Goal: Transaction & Acquisition: Purchase product/service

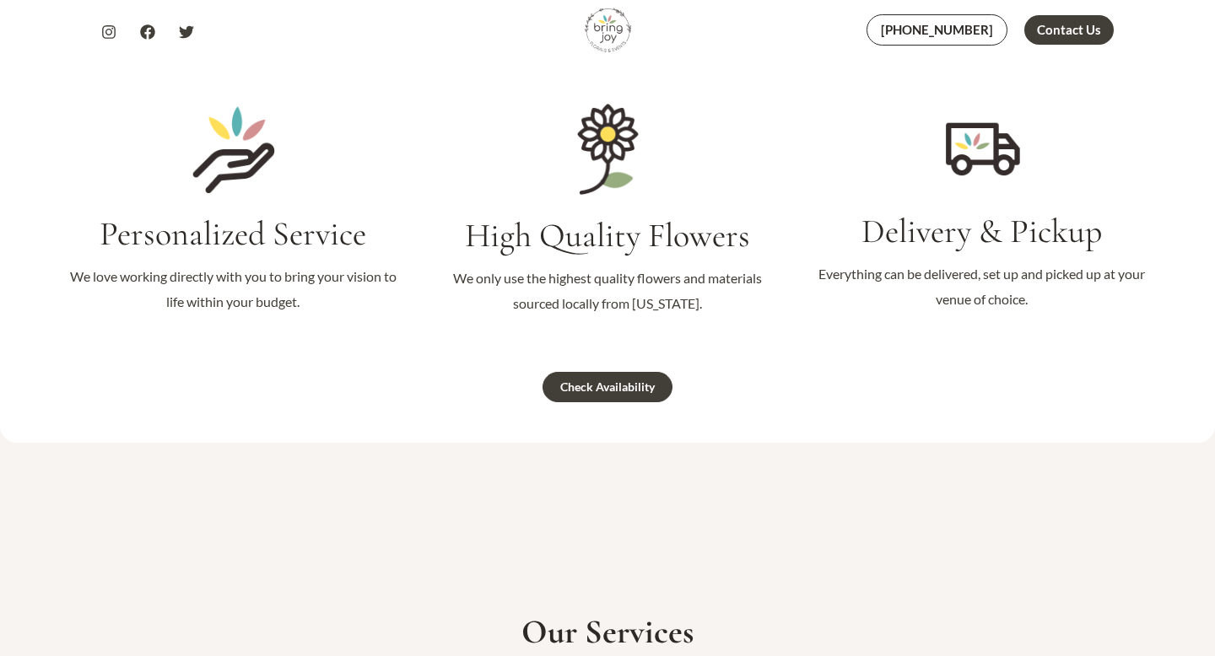
scroll to position [1729, 0]
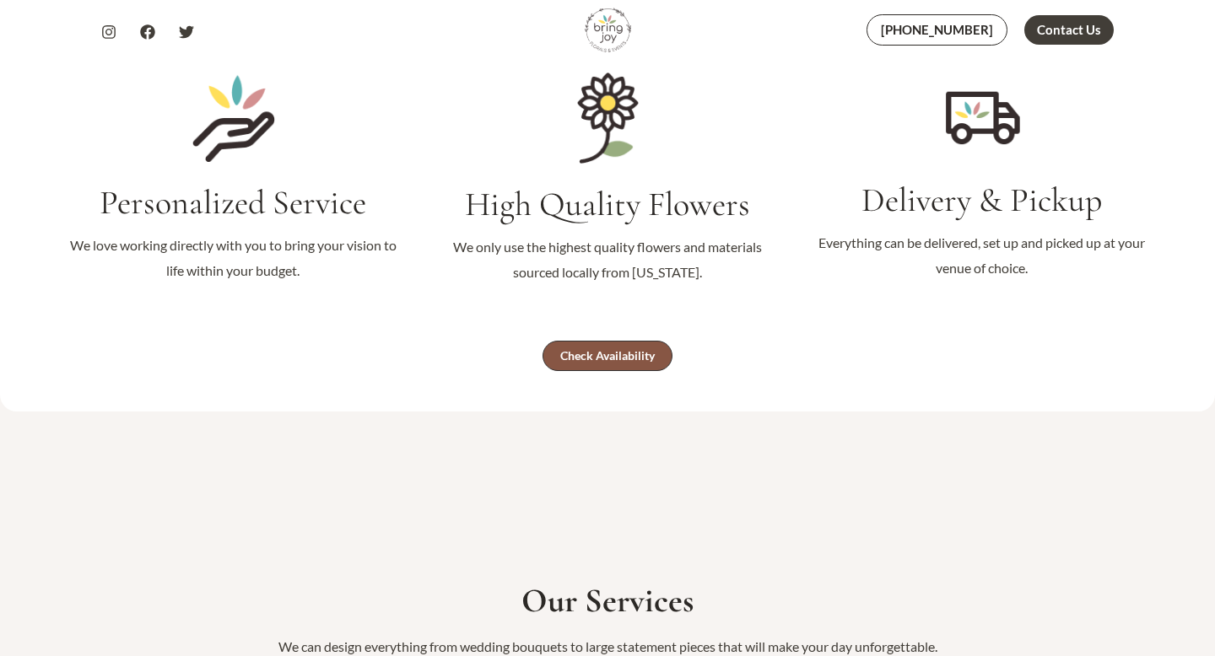
click at [550, 360] on link "Check Availability" at bounding box center [607, 356] width 130 height 30
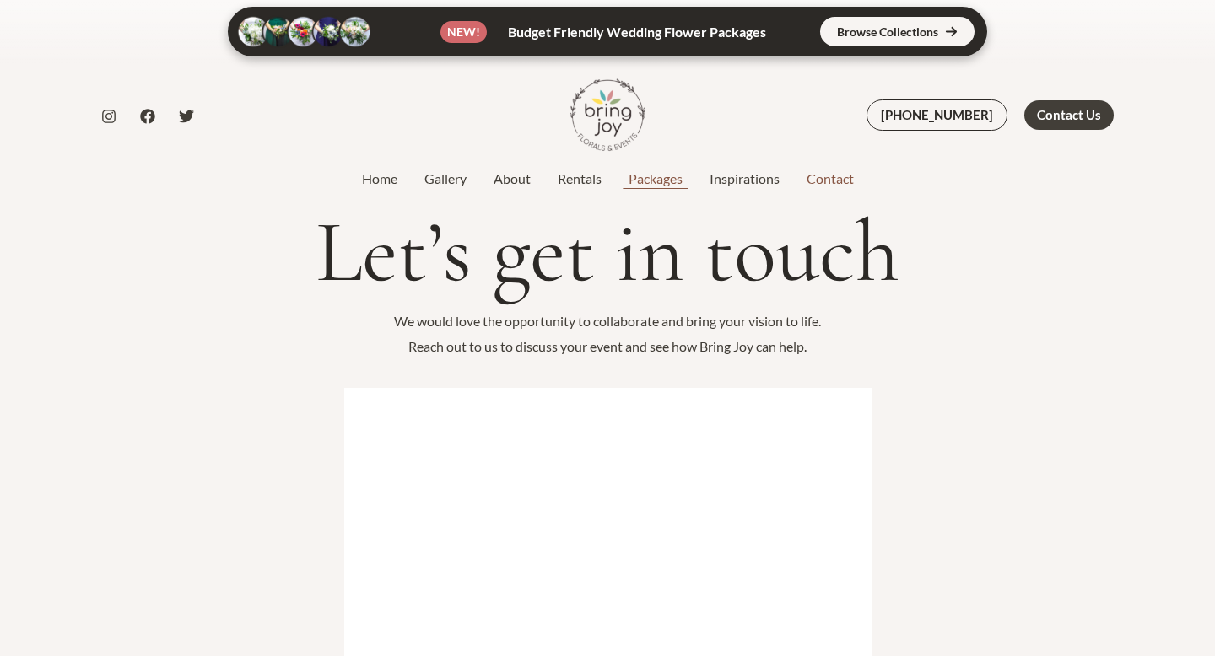
click at [671, 181] on link "Packages" at bounding box center [655, 179] width 81 height 20
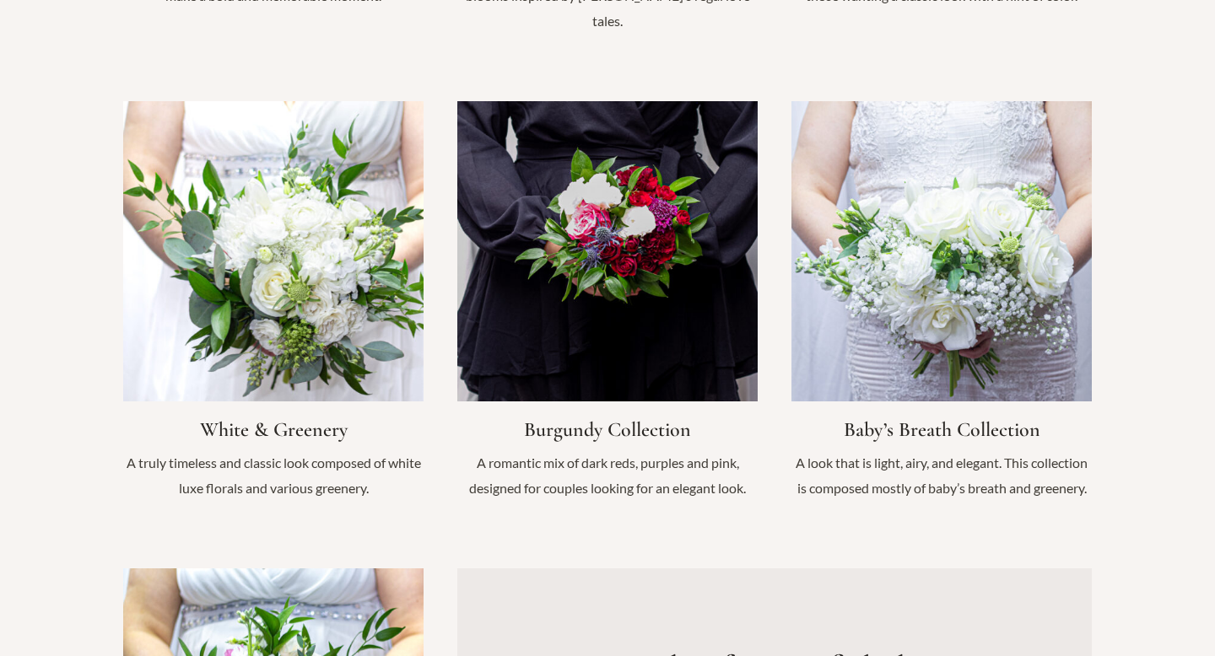
scroll to position [1710, 0]
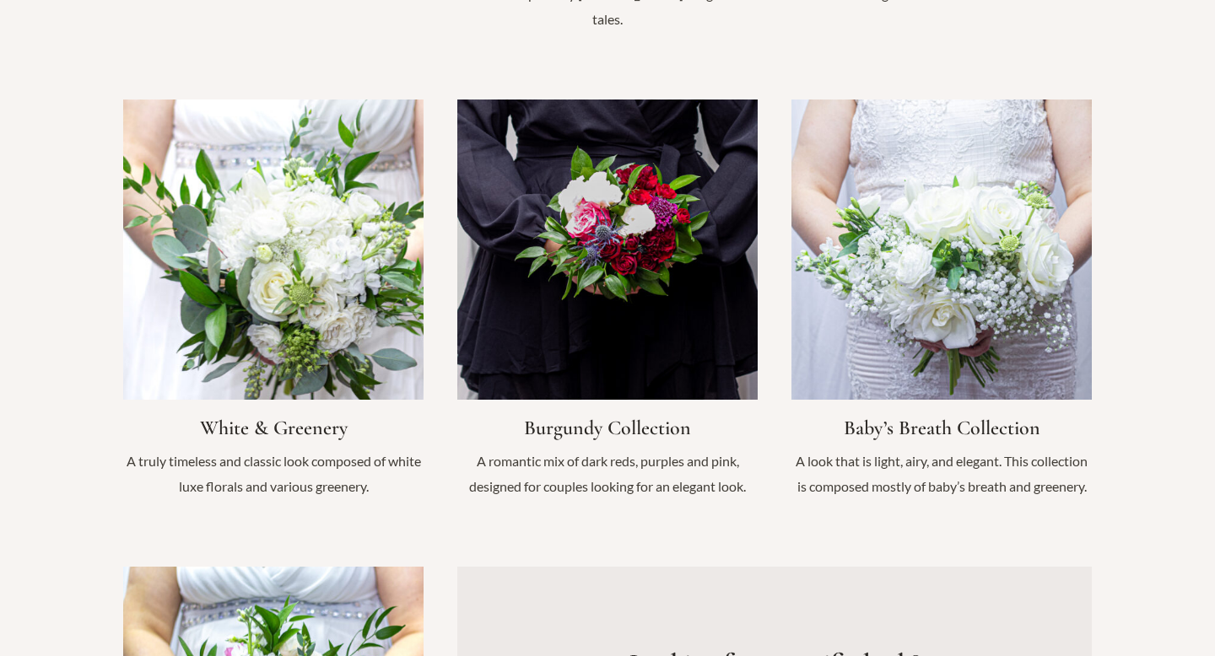
click at [320, 192] on link "Infobox Link" at bounding box center [273, 308] width 300 height 417
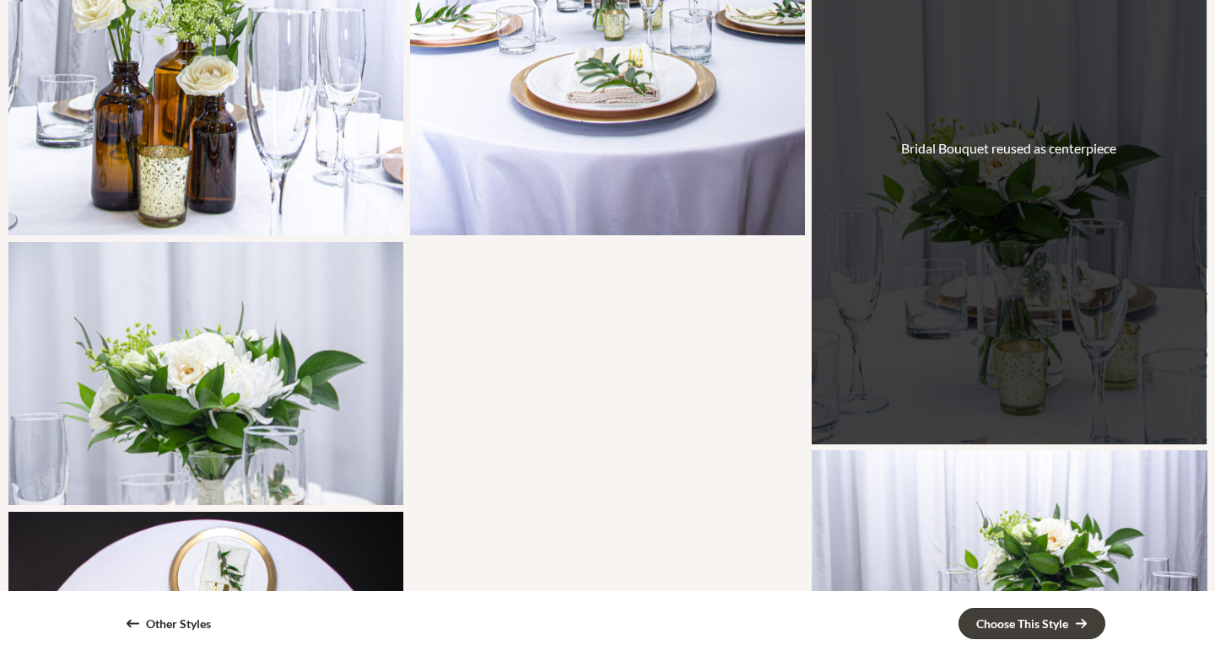
scroll to position [2019, 0]
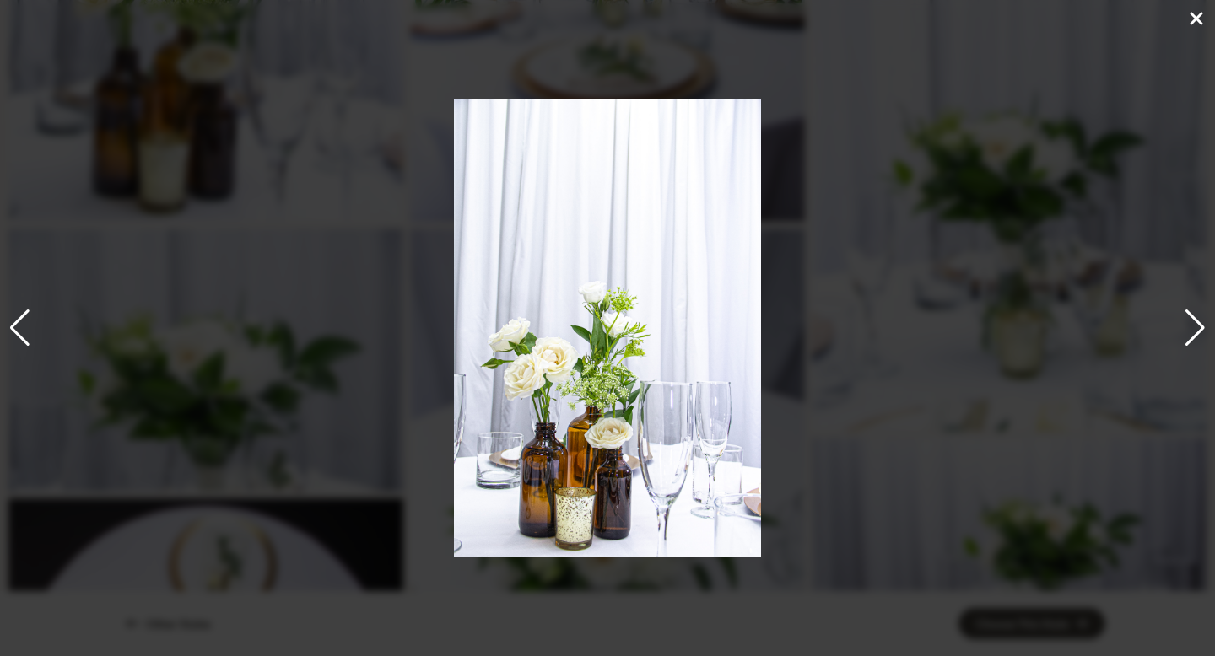
click at [409, 230] on div "9 / 19" at bounding box center [607, 328] width 1215 height 656
click at [1194, 22] on icon at bounding box center [1196, 18] width 13 height 13
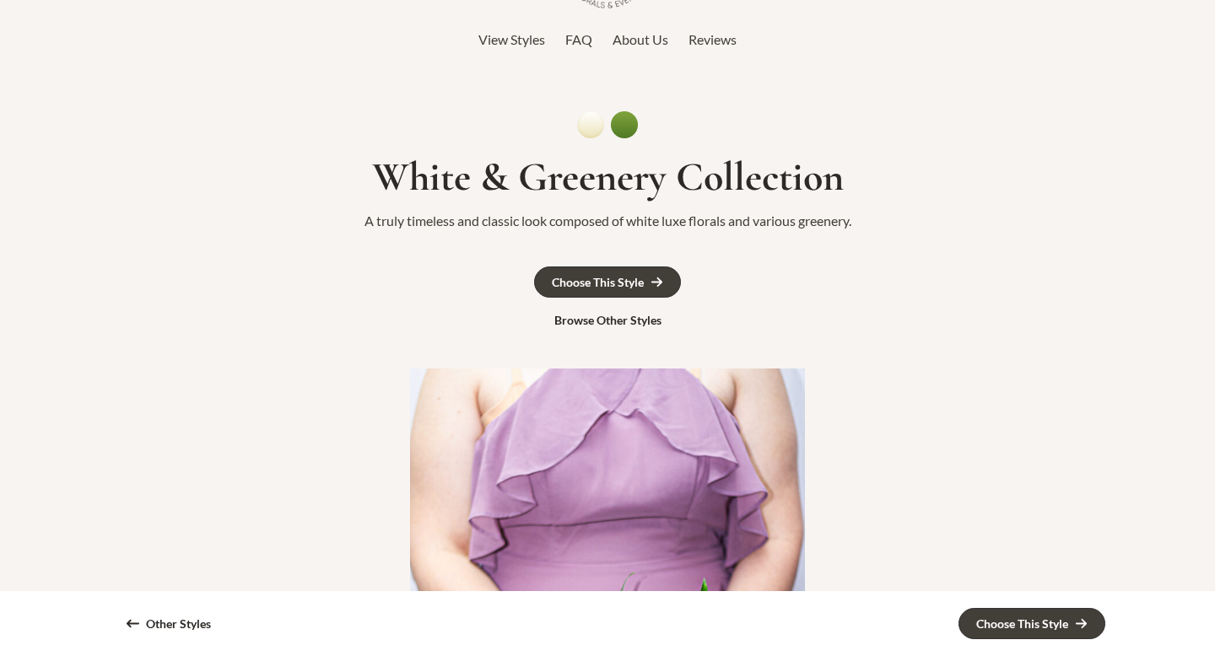
scroll to position [213, 0]
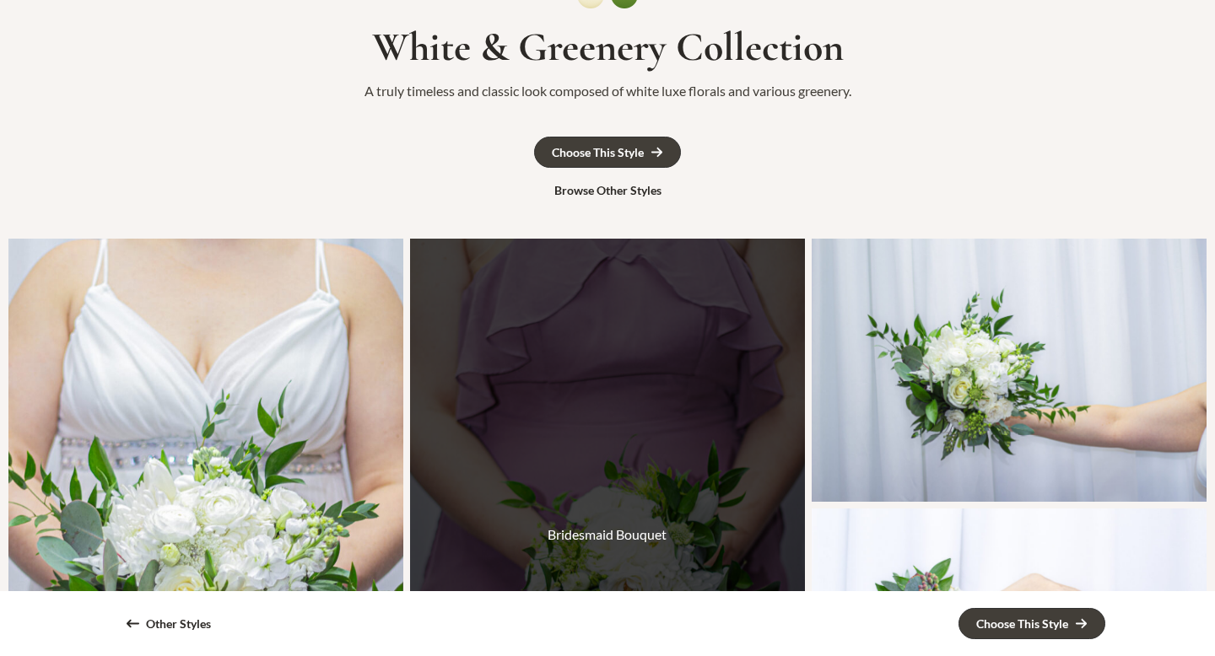
click at [692, 408] on div "Bridesmaid Bouquet" at bounding box center [607, 535] width 395 height 592
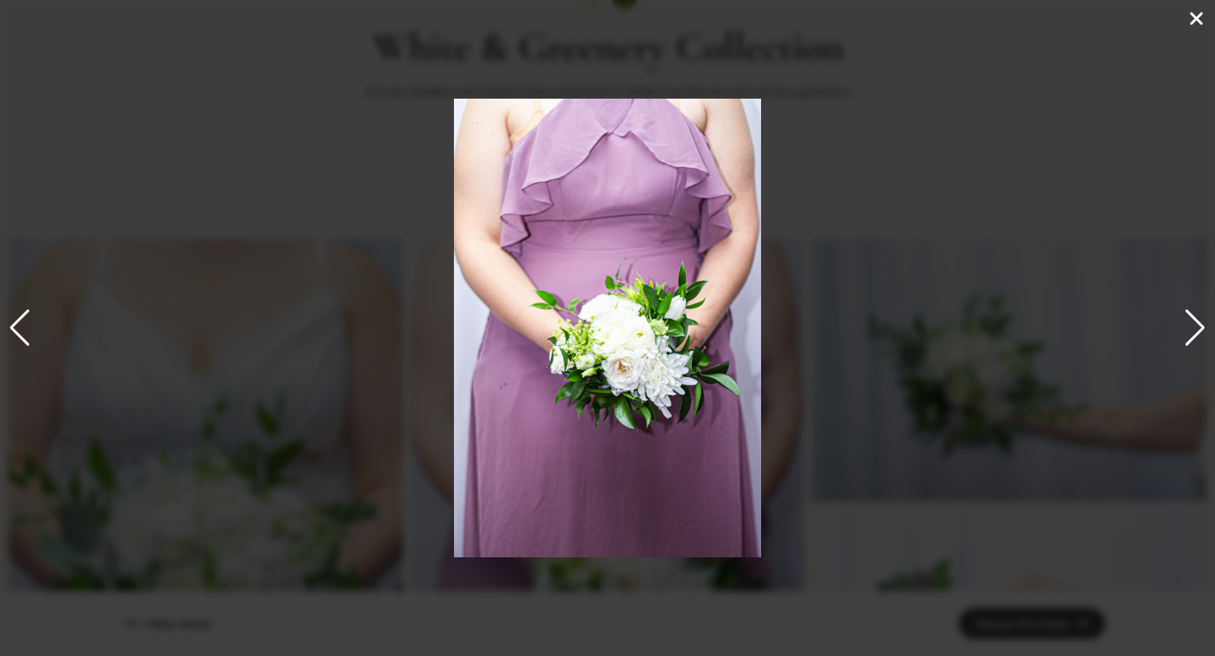
click at [1184, 321] on div "Next slide" at bounding box center [1194, 328] width 23 height 37
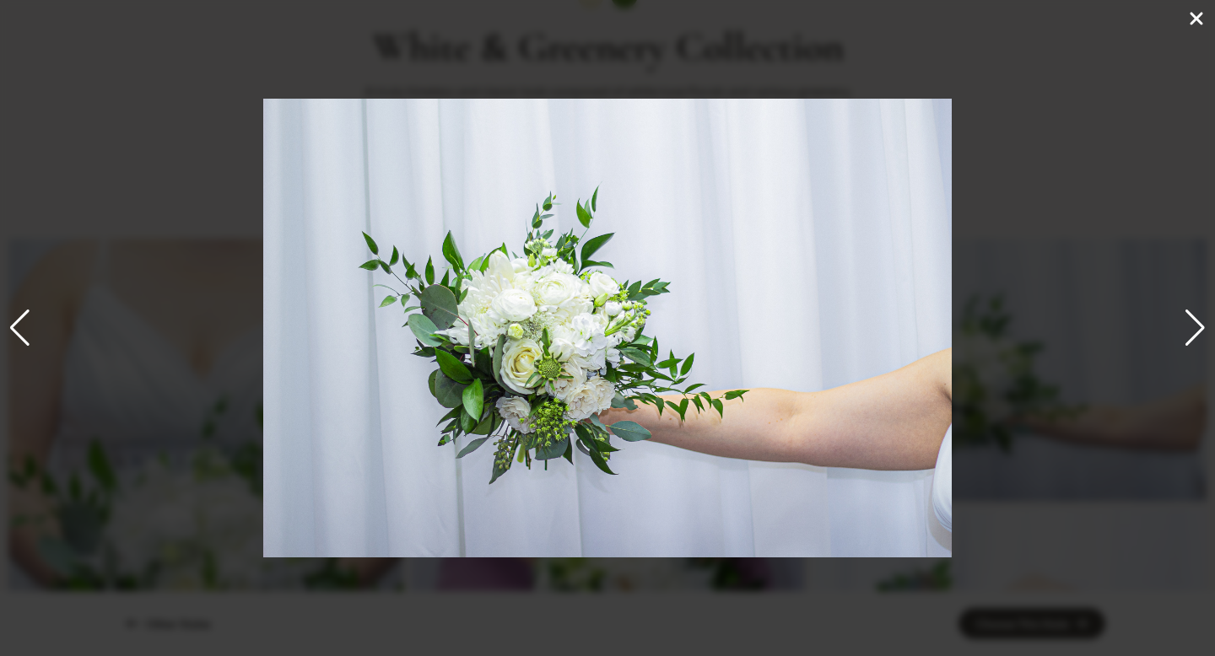
click at [1125, 44] on div "3 / 19" at bounding box center [607, 328] width 1215 height 656
click at [1205, 24] on icon at bounding box center [1196, 18] width 20 height 20
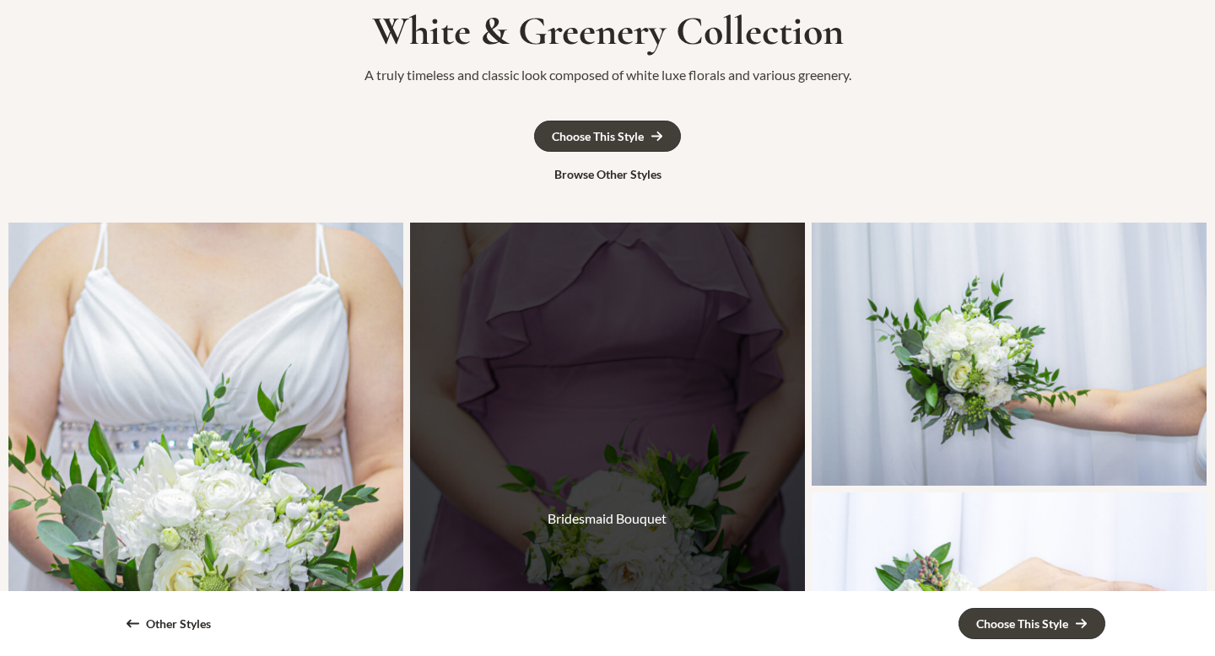
scroll to position [232, 0]
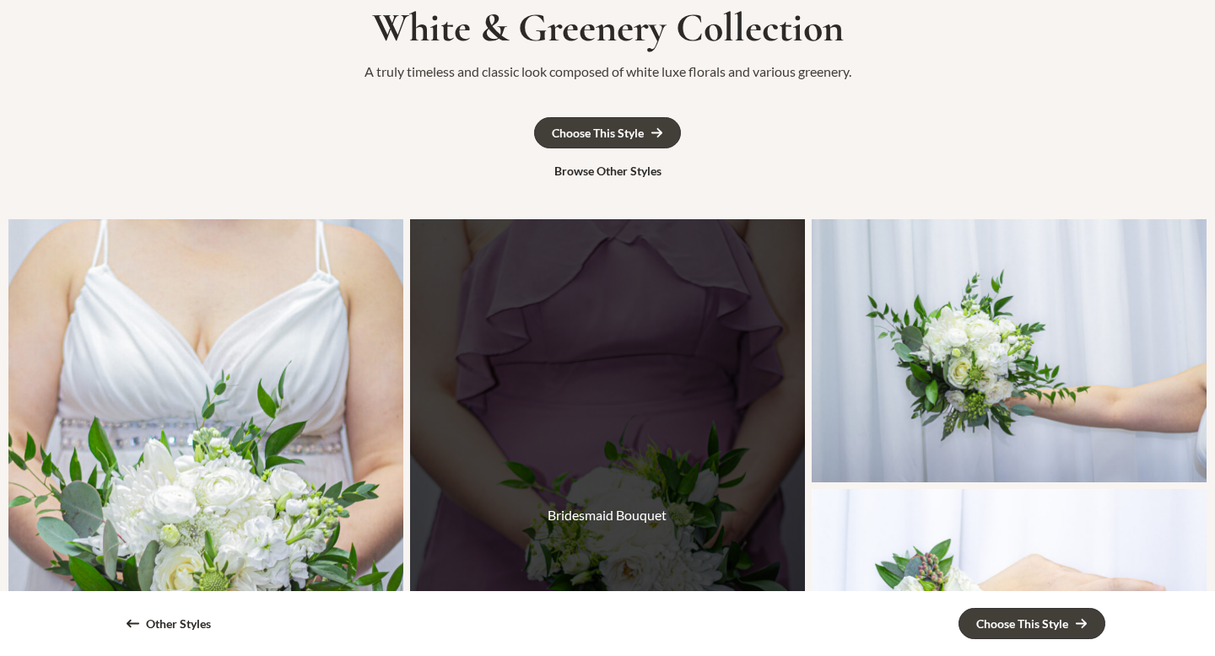
click at [663, 485] on div "Bridesmaid Bouquet" at bounding box center [607, 515] width 395 height 592
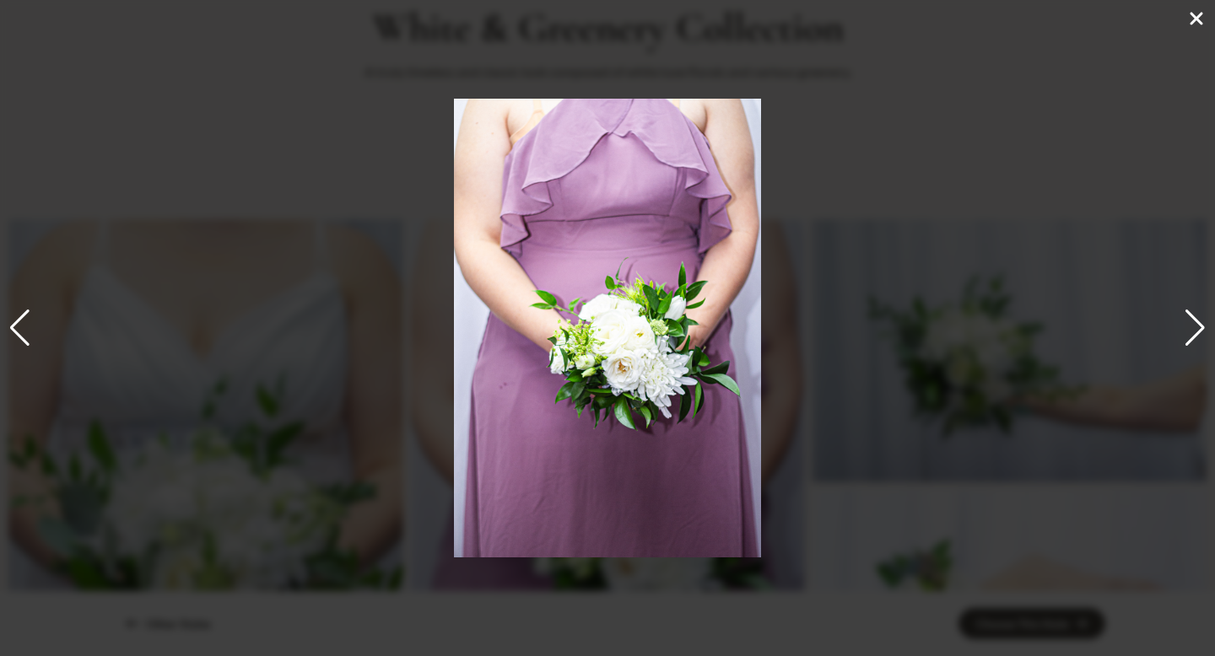
click at [822, 127] on div "2 / 19" at bounding box center [607, 328] width 1215 height 656
click at [1195, 14] on icon at bounding box center [1196, 18] width 20 height 20
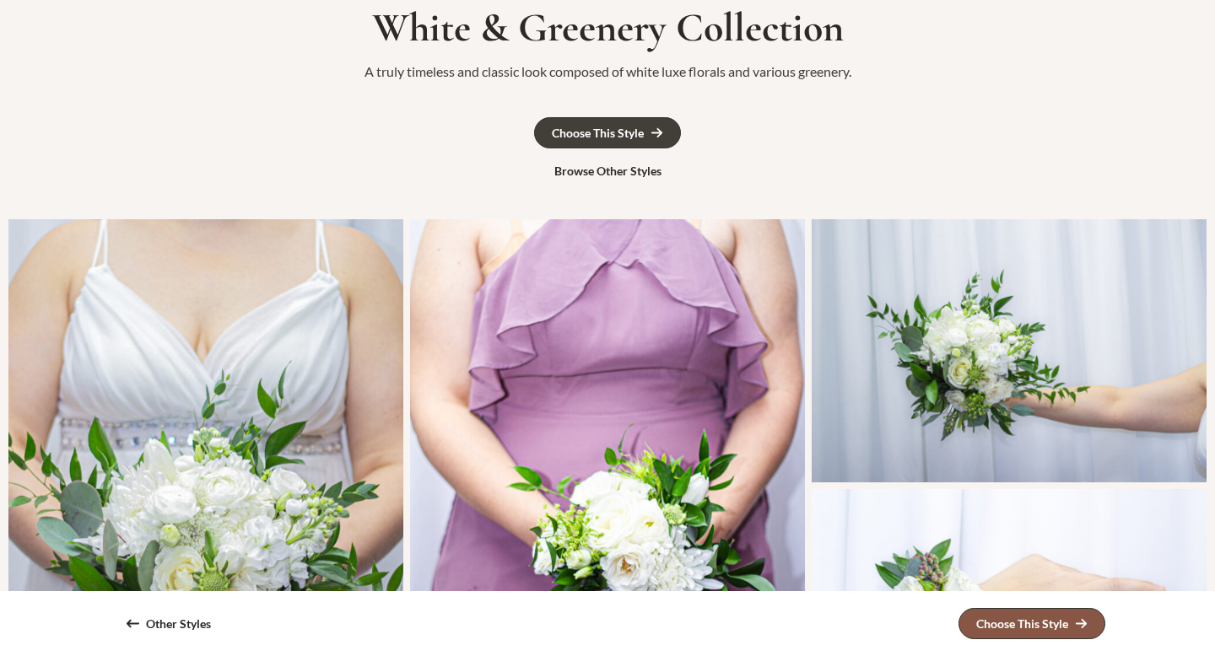
click at [987, 630] on div "Choose This Style" at bounding box center [1022, 624] width 92 height 12
